Goal: Information Seeking & Learning: Learn about a topic

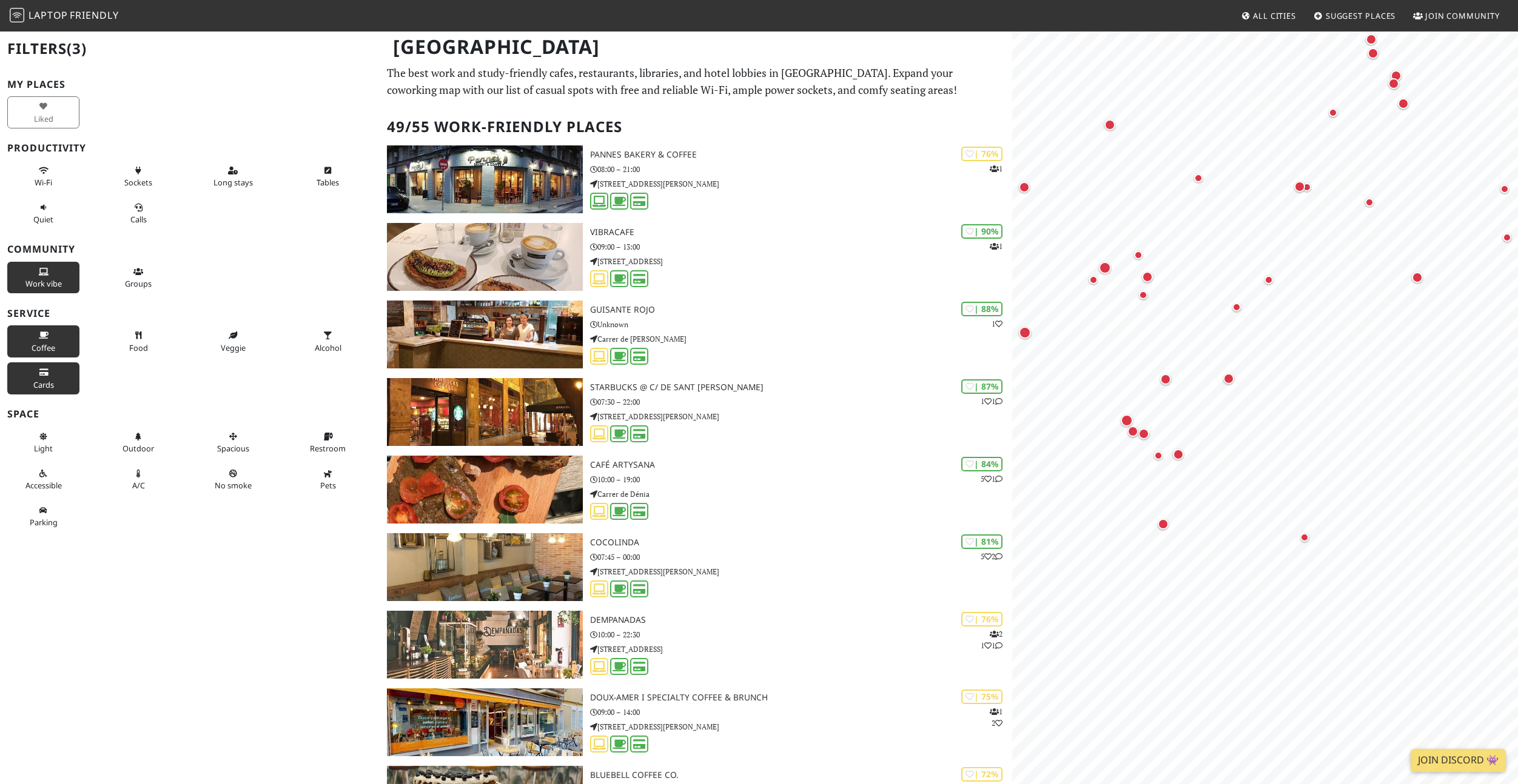
click at [21, 16] on img at bounding box center [17, 15] width 15 height 15
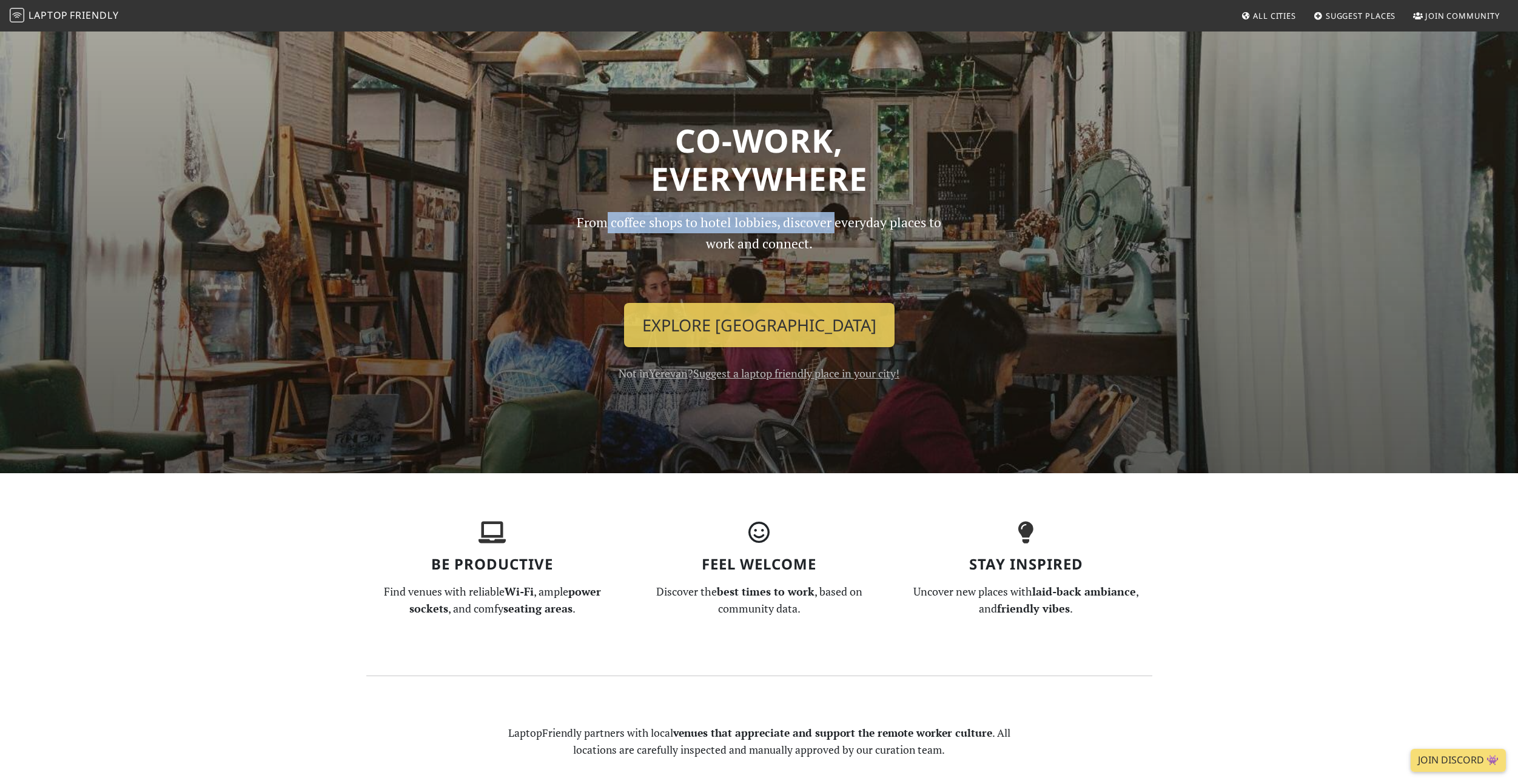
drag, startPoint x: 635, startPoint y: 229, endPoint x: 854, endPoint y: 230, distance: 219.0
click at [833, 231] on p "From coffee shops to hotel lobbies, discover everyday places to work and connec…" at bounding box center [759, 252] width 386 height 81
click at [864, 225] on p "From coffee shops to hotel lobbies, discover everyday places to work and connec…" at bounding box center [759, 252] width 386 height 81
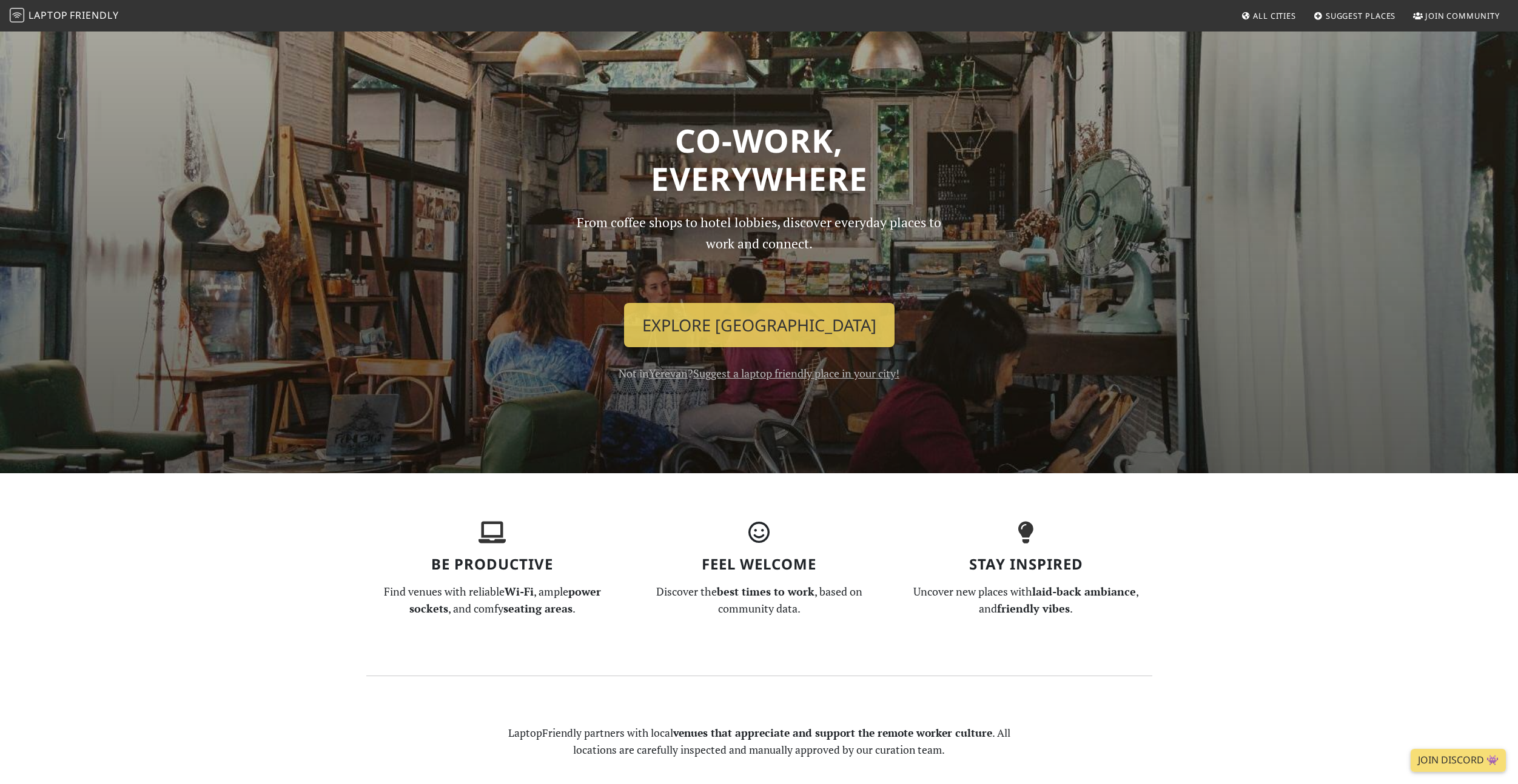
click at [799, 225] on p "From coffee shops to hotel lobbies, discover everyday places to work and connec…" at bounding box center [759, 252] width 386 height 81
drag, startPoint x: 802, startPoint y: 244, endPoint x: 674, endPoint y: 222, distance: 129.9
click at [672, 222] on p "From coffee shops to hotel lobbies, discover everyday places to work and connec…" at bounding box center [759, 252] width 386 height 81
click at [727, 224] on p "From coffee shops to hotel lobbies, discover everyday places to work and connec…" at bounding box center [759, 252] width 386 height 81
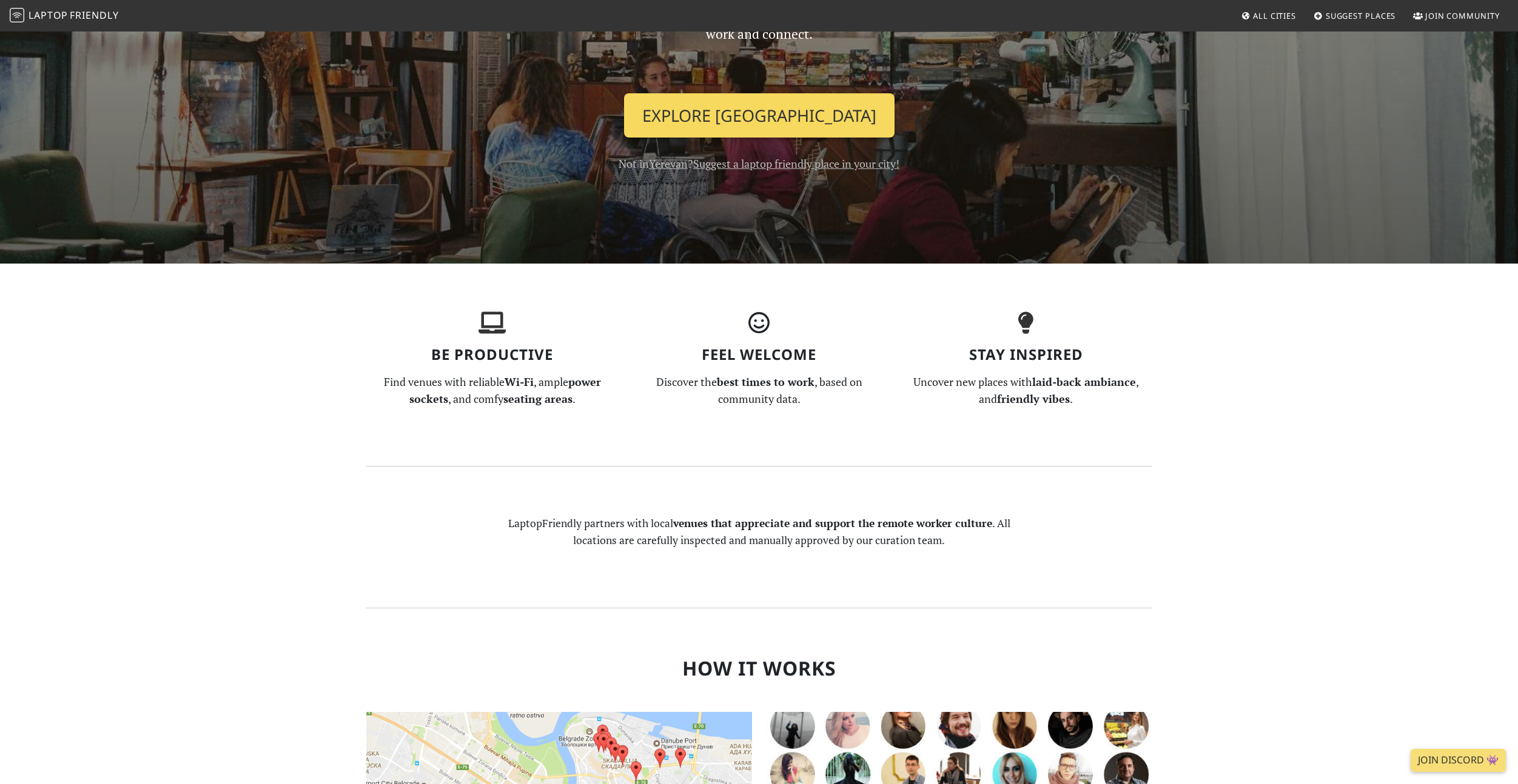
click at [784, 121] on link "Explore Yerevan" at bounding box center [759, 116] width 271 height 45
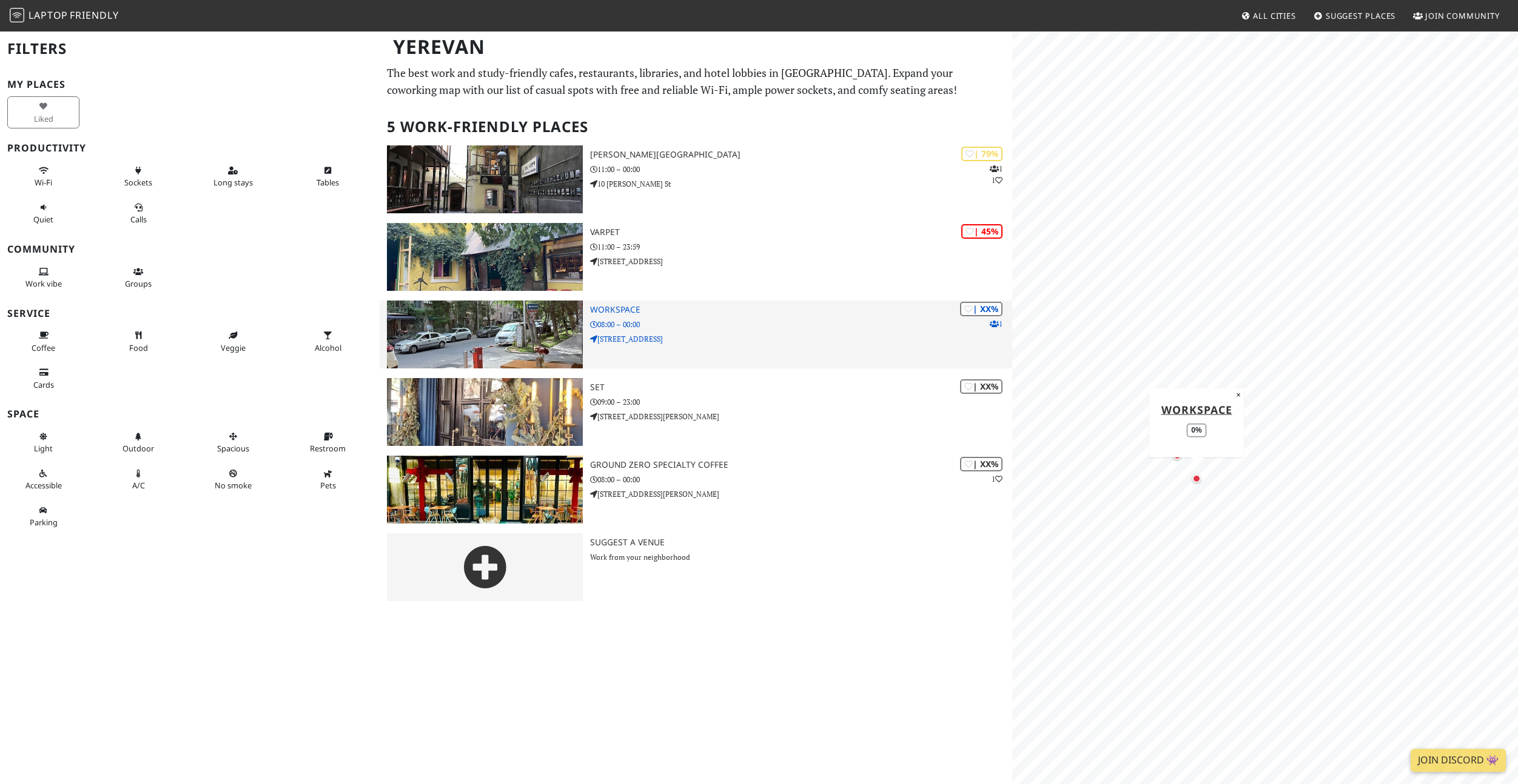
click at [680, 320] on p "08:00 – 00:00" at bounding box center [801, 324] width 422 height 12
click at [523, 317] on img at bounding box center [485, 335] width 197 height 68
